Goal: Task Accomplishment & Management: Manage account settings

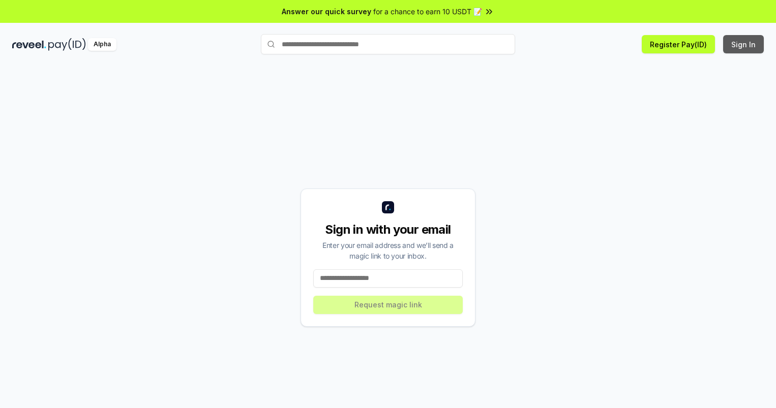
click at [744, 44] on button "Sign In" at bounding box center [743, 44] width 41 height 18
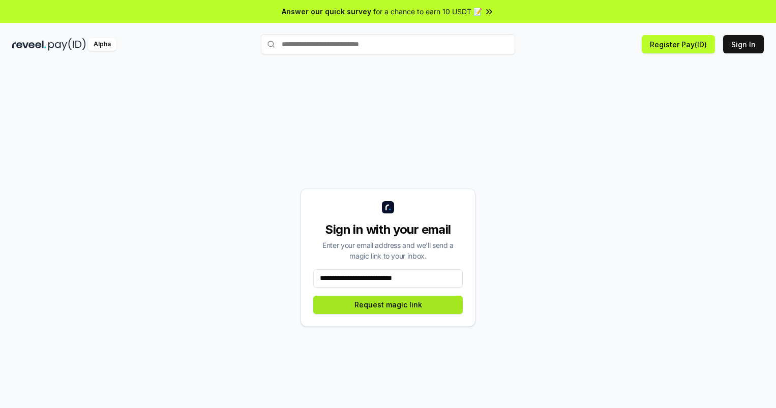
type input "**********"
click at [388, 305] on button "Request magic link" at bounding box center [388, 305] width 150 height 18
